Goal: Navigation & Orientation: Find specific page/section

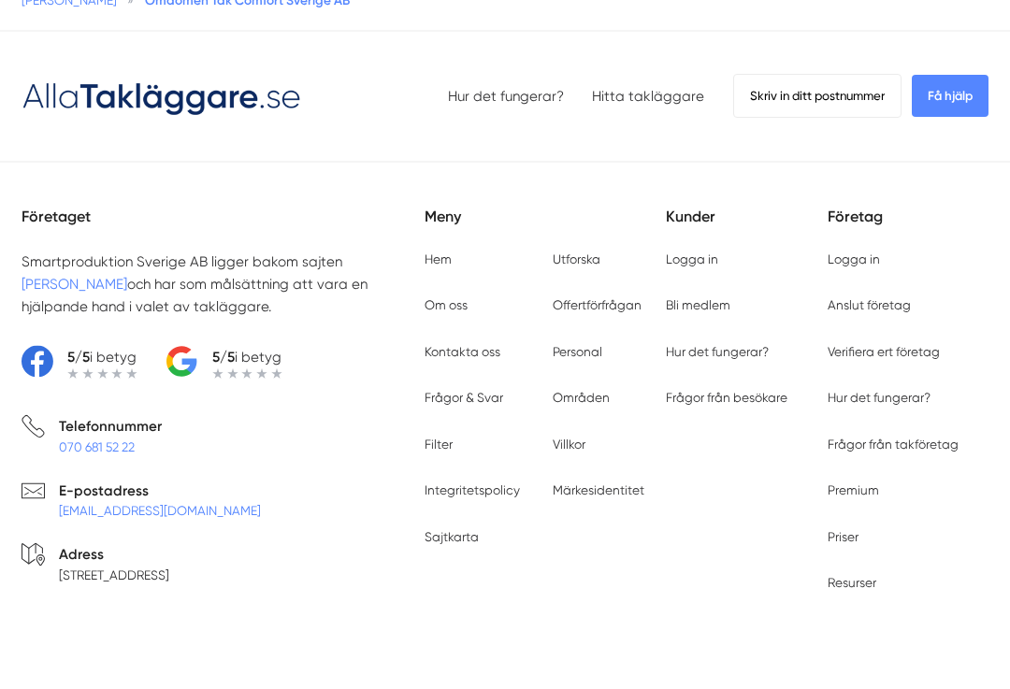
scroll to position [895, 0]
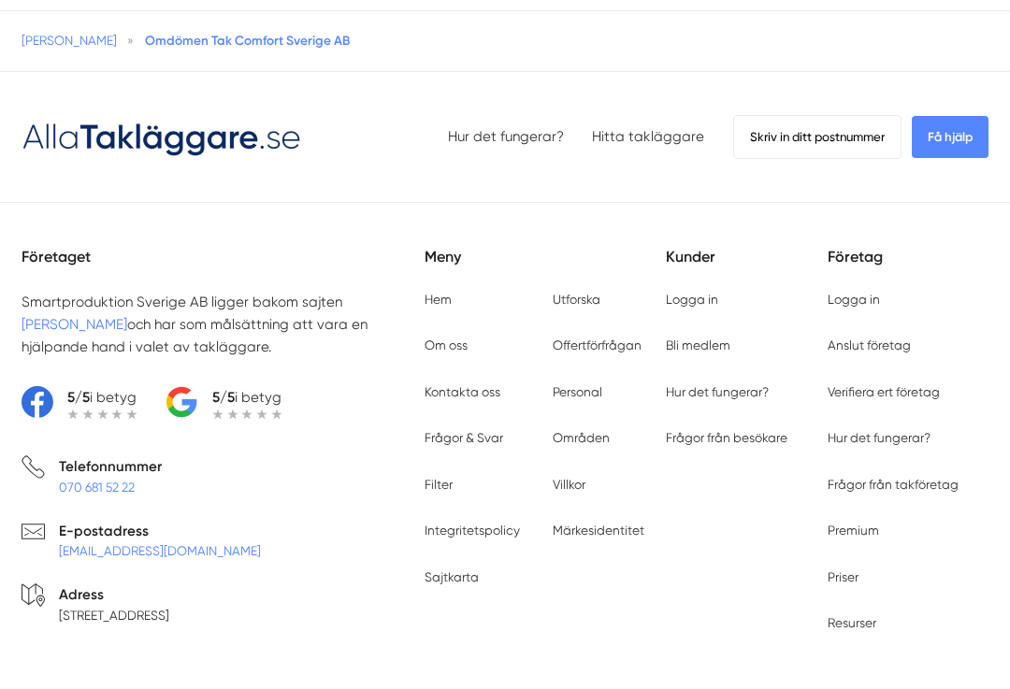
click at [774, 216] on div "Företaget Smartproduktion Sverige AB ligger bakom sajten Alla Takläggare och ha…" at bounding box center [505, 467] width 1010 height 502
click at [702, 290] on ul "Logga in Bli medlem Hur det fungerar? Frågor från besökare Artiklar & guider" at bounding box center [738, 368] width 145 height 157
click at [707, 337] on link "Bli medlem" at bounding box center [698, 344] width 64 height 15
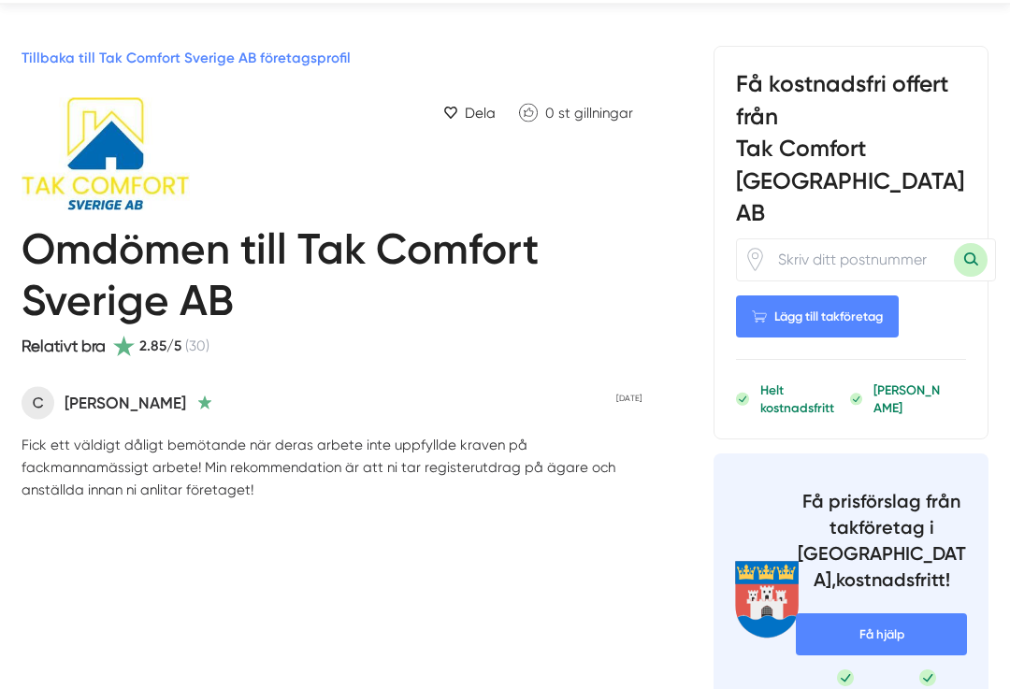
scroll to position [55, 0]
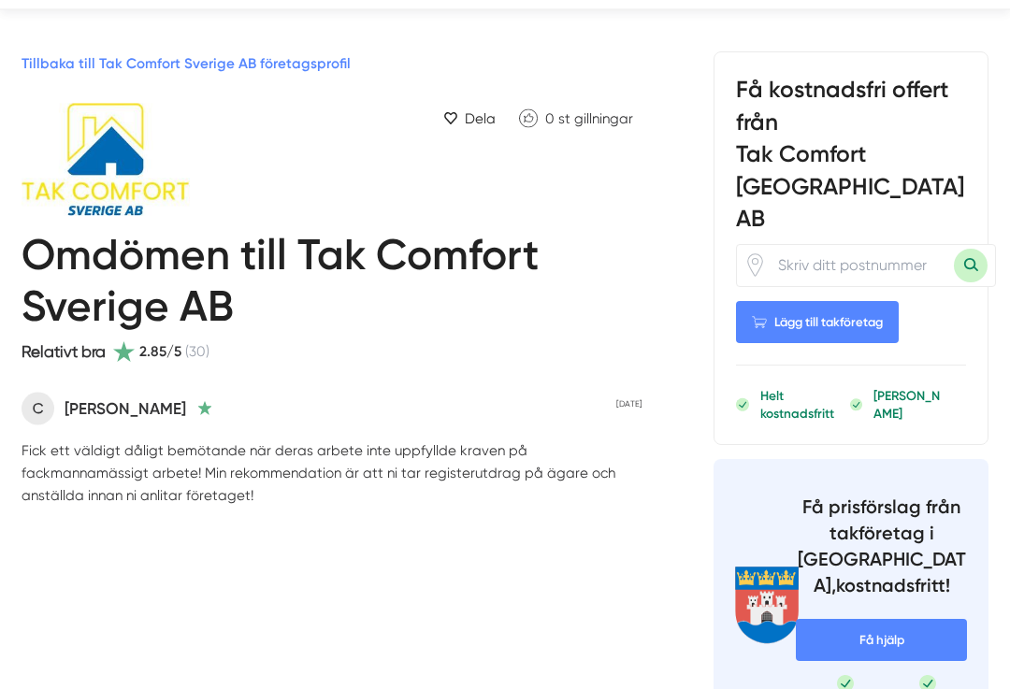
click at [179, 340] on span "2.85/5" at bounding box center [160, 351] width 42 height 22
click at [192, 343] on span "(30)" at bounding box center [197, 351] width 24 height 22
click at [201, 300] on h1 "Omdömen till Tak Comfort Sverige AB" at bounding box center [331, 284] width 621 height 109
click at [84, 294] on h1 "Omdömen till Tak Comfort Sverige AB" at bounding box center [331, 284] width 621 height 109
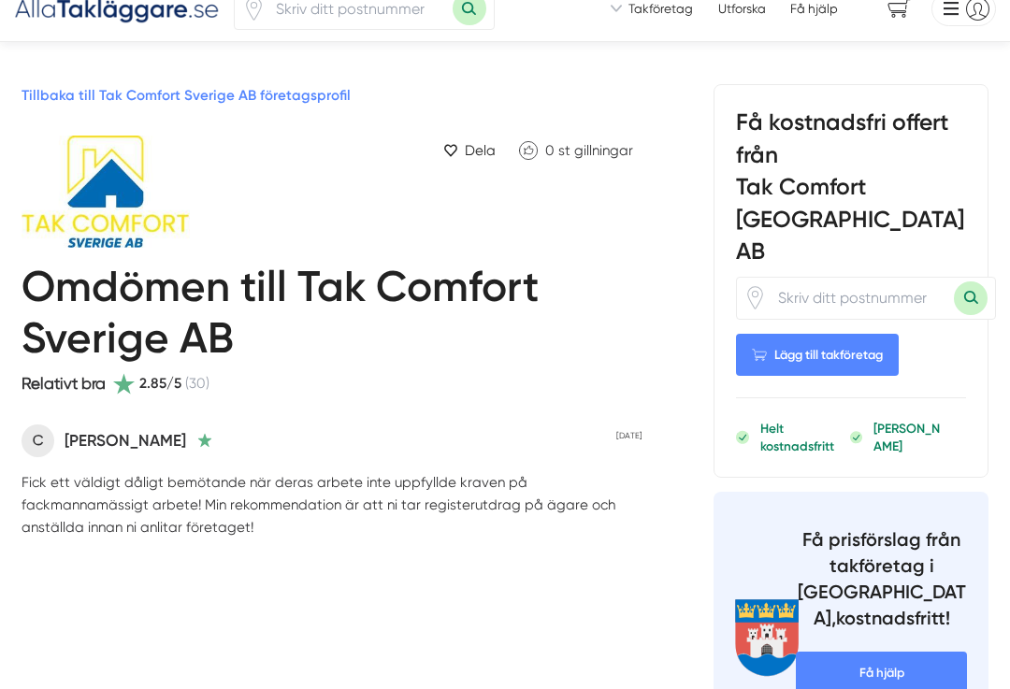
scroll to position [0, 0]
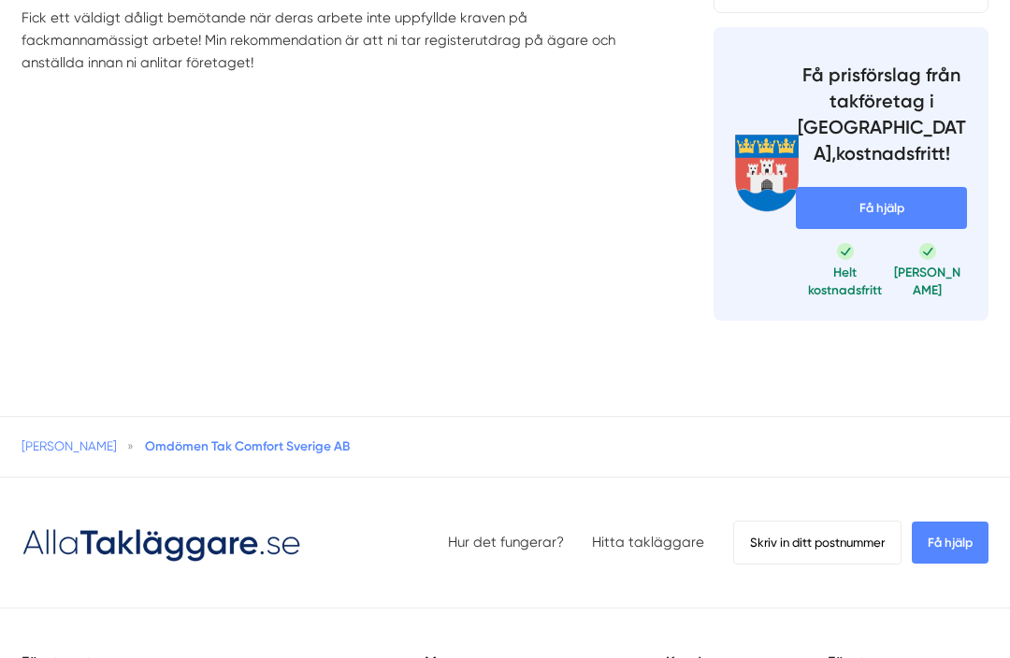
scroll to position [484, 0]
